Goal: Task Accomplishment & Management: Complete application form

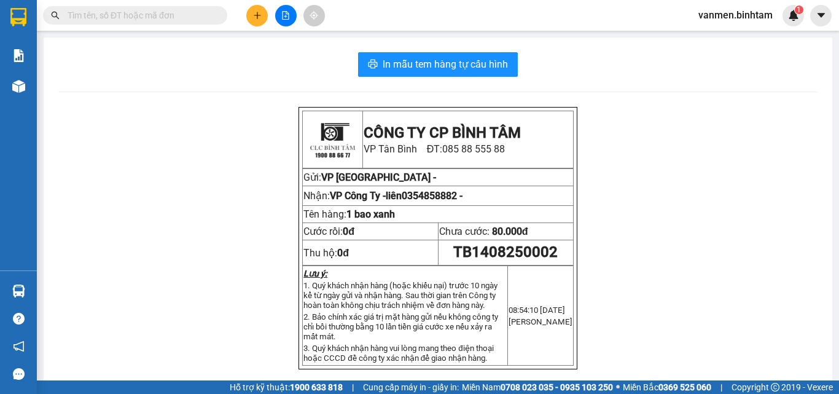
drag, startPoint x: 0, startPoint y: 0, endPoint x: 246, endPoint y: 18, distance: 246.4
click at [246, 18] on div at bounding box center [286, 16] width 92 height 22
click at [262, 12] on button at bounding box center [257, 16] width 22 height 22
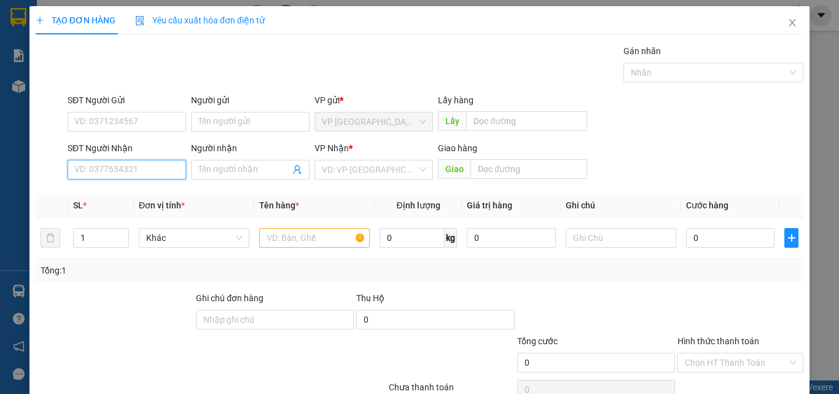
click at [82, 172] on input "SĐT Người Nhận" at bounding box center [127, 170] width 119 height 20
click at [98, 166] on input "SĐT Người Nhận" at bounding box center [127, 170] width 119 height 20
type input "0"
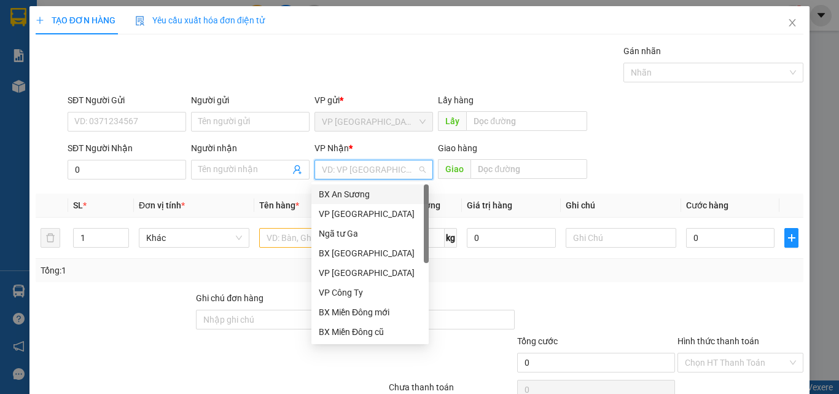
click at [324, 168] on input "search" at bounding box center [369, 169] width 95 height 18
click at [332, 292] on div "VP Công Ty" at bounding box center [370, 293] width 103 height 14
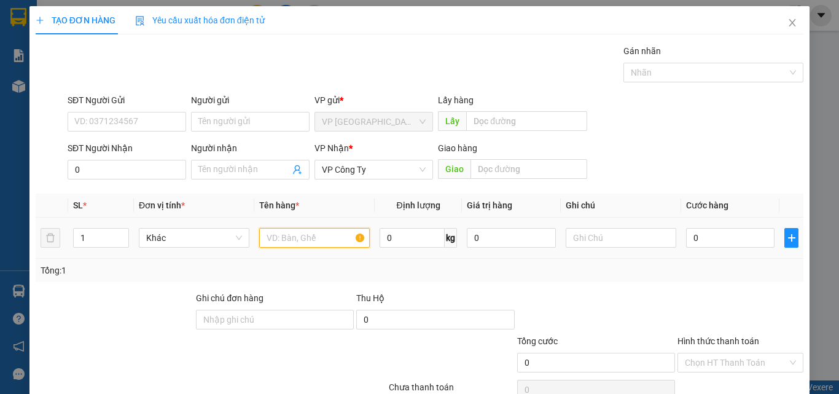
click at [271, 238] on input "text" at bounding box center [314, 238] width 111 height 20
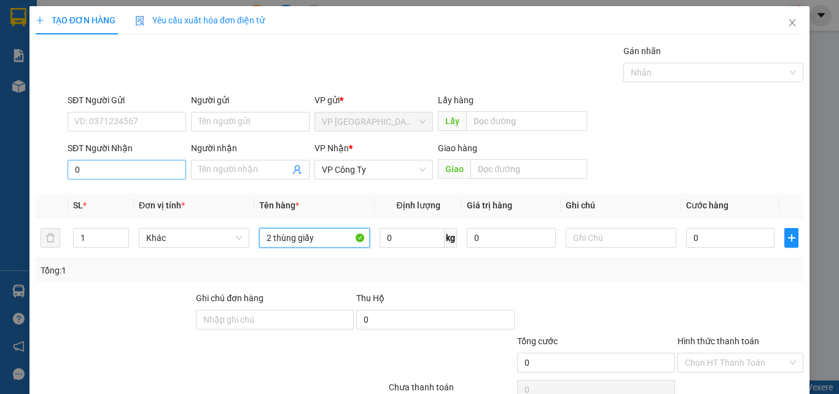
type input "2 thùng giấy"
click at [144, 163] on input "0" at bounding box center [127, 170] width 119 height 20
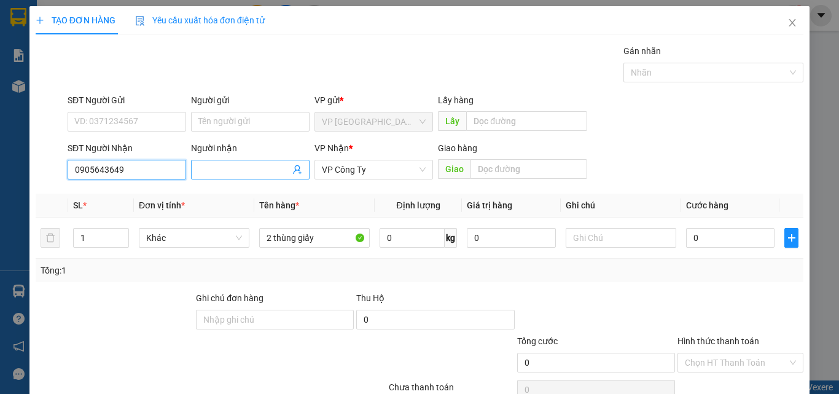
type input "0905643649"
click at [224, 172] on input "Người nhận" at bounding box center [244, 170] width 92 height 14
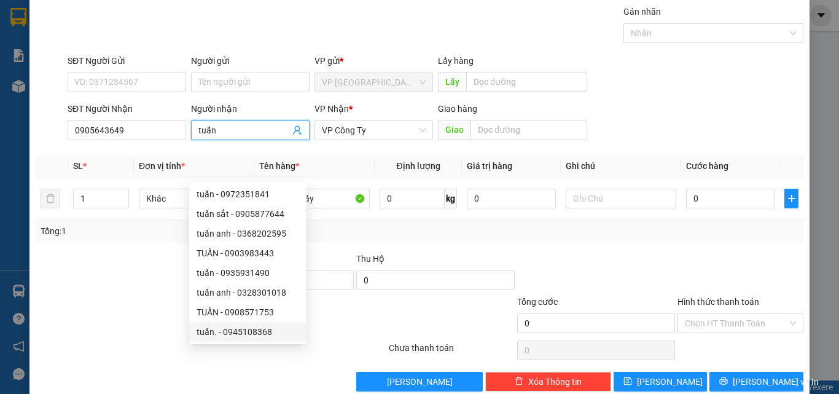
scroll to position [61, 0]
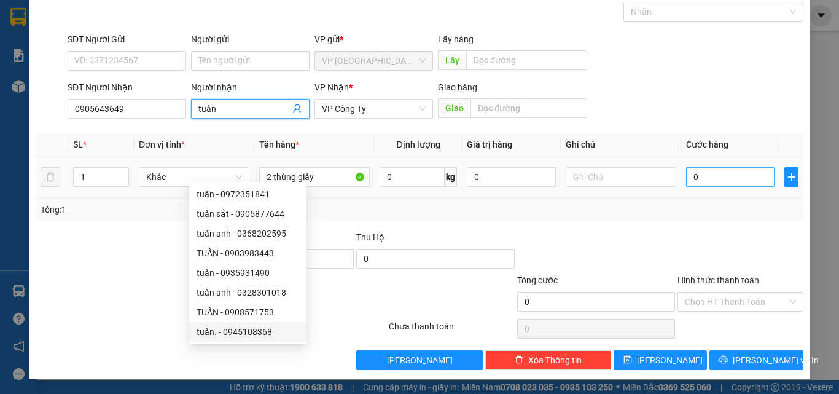
type input "tuấn"
click at [713, 182] on input "0" at bounding box center [730, 177] width 88 height 20
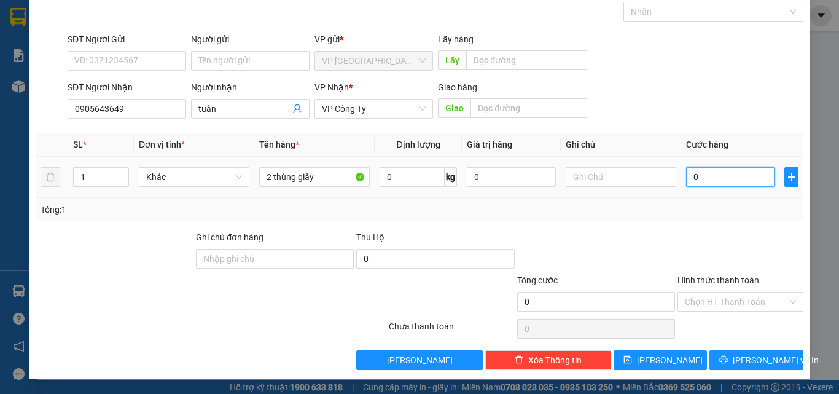
type input "1"
type input "14"
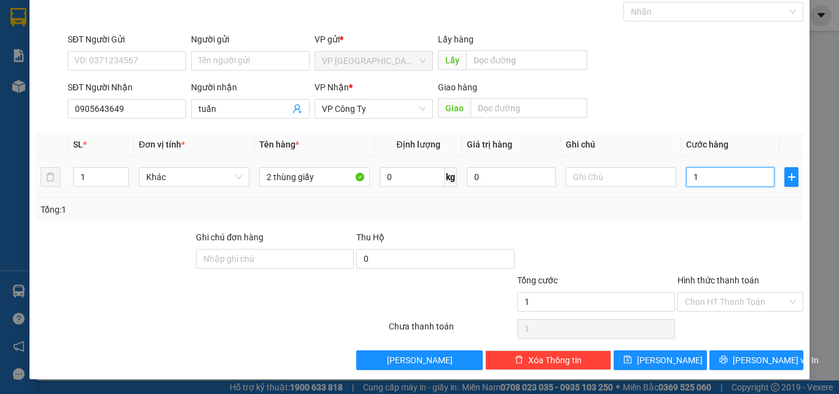
type input "14"
type input "140"
type input "1.400"
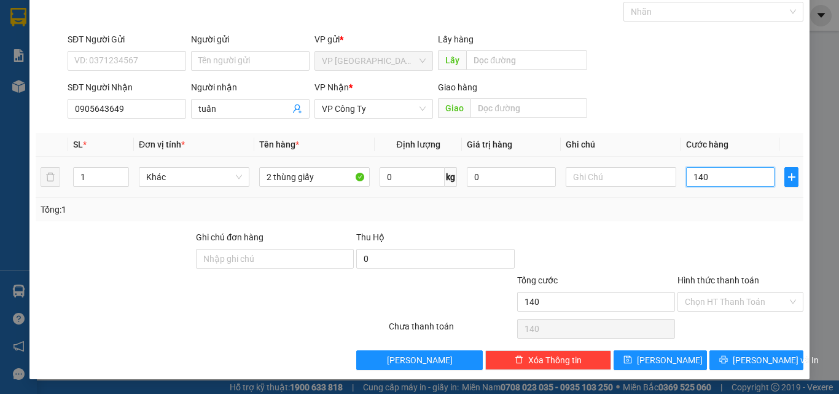
type input "1.400"
type input "14.000"
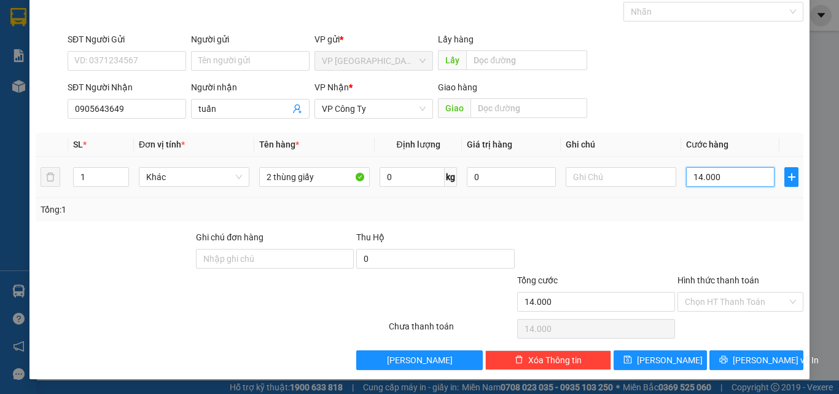
type input "140.000"
click at [665, 359] on span "[PERSON_NAME]" at bounding box center [670, 360] width 66 height 14
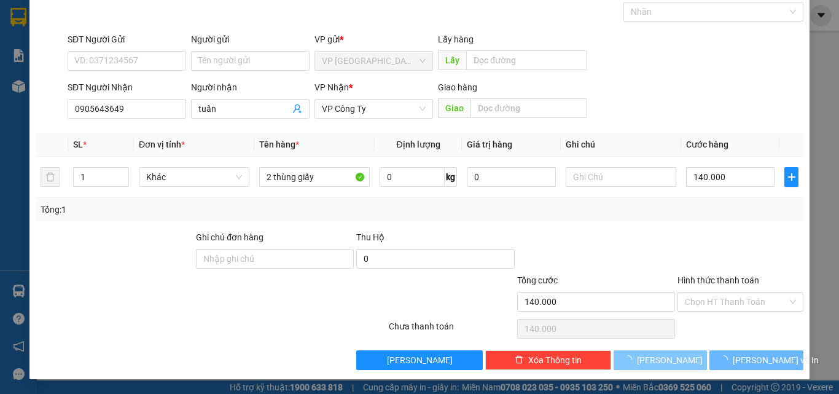
type input "0"
